Goal: Check status: Verify the current state of an ongoing process or item

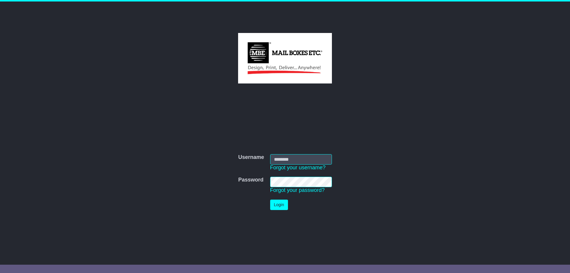
type input "**********"
click at [285, 205] on button "Login" at bounding box center [279, 204] width 18 height 10
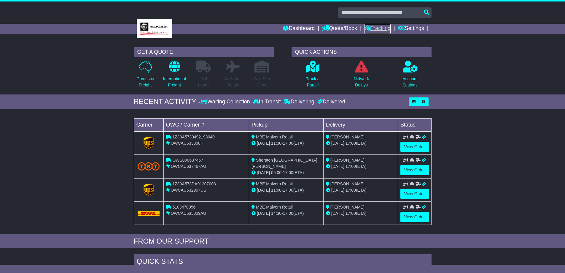
click at [378, 31] on link "Tracking" at bounding box center [378, 29] width 26 height 10
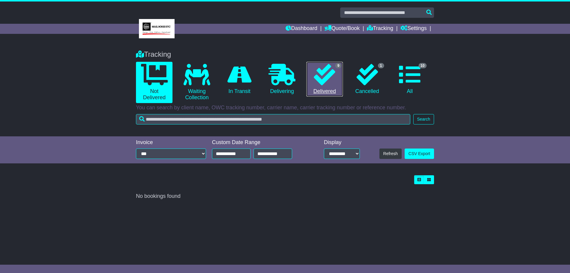
click at [318, 77] on icon at bounding box center [324, 74] width 21 height 21
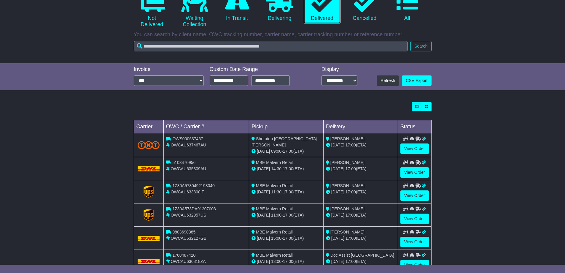
scroll to position [89, 0]
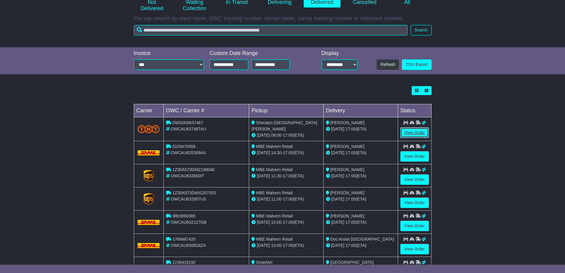
click at [412, 132] on link "View Order" at bounding box center [414, 132] width 28 height 10
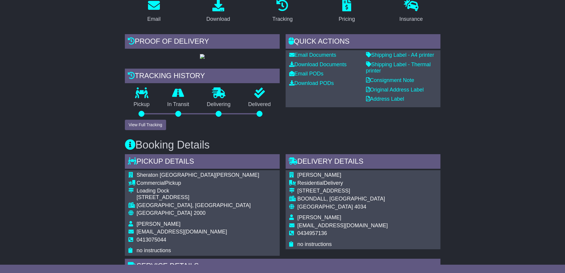
scroll to position [119, 0]
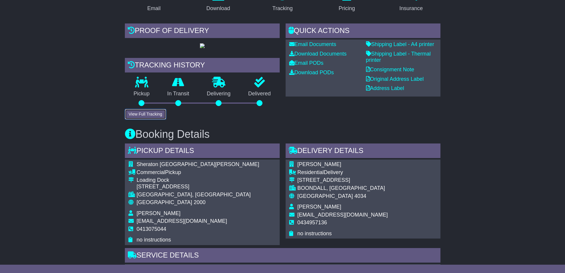
click at [153, 119] on button "View Full Tracking" at bounding box center [145, 114] width 41 height 10
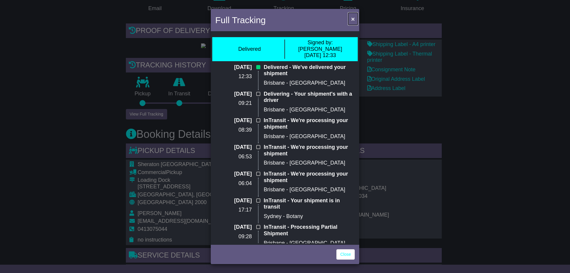
click at [354, 19] on button "×" at bounding box center [352, 19] width 9 height 12
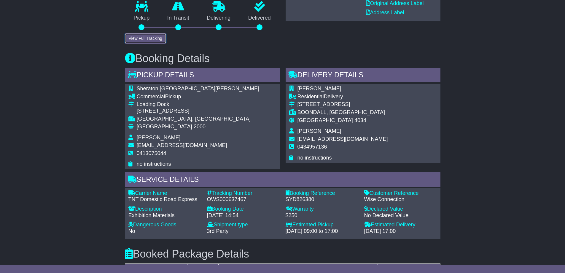
scroll to position [208, 0]
